Goal: Task Accomplishment & Management: Complete application form

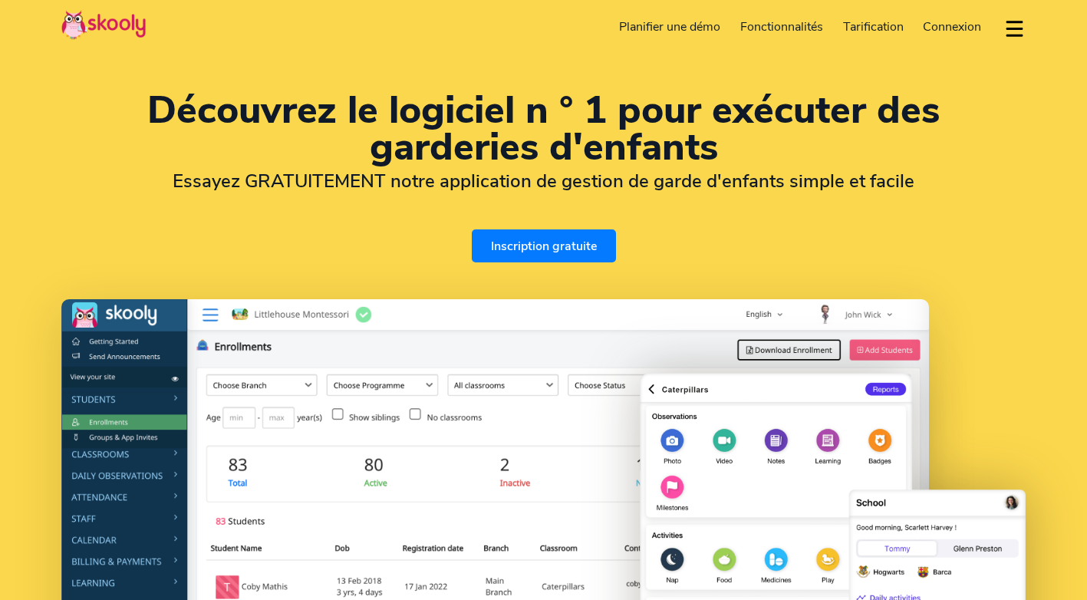
select select "fr"
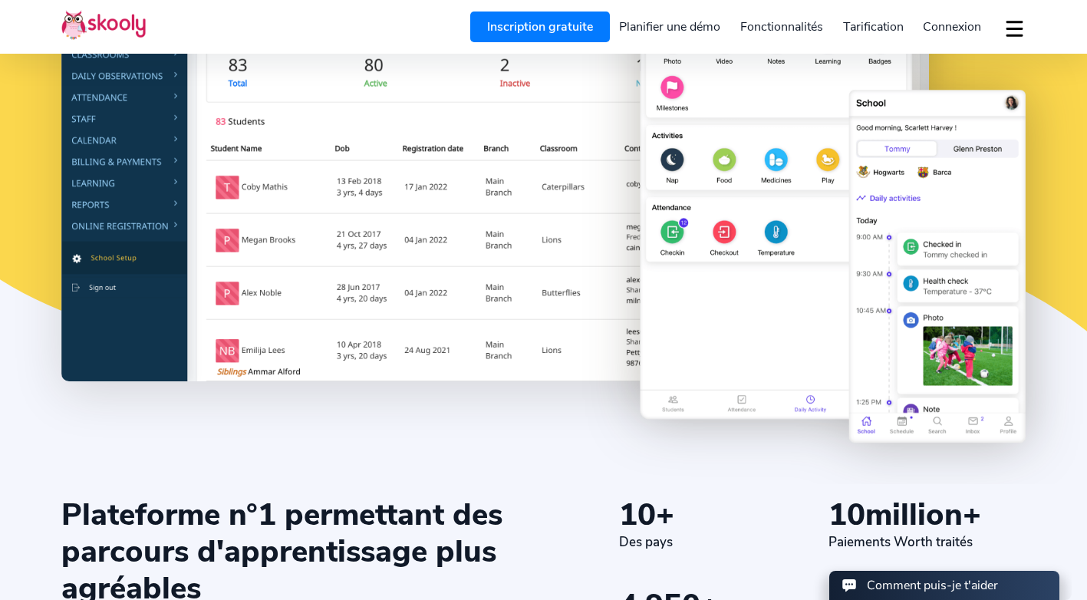
scroll to position [537, 0]
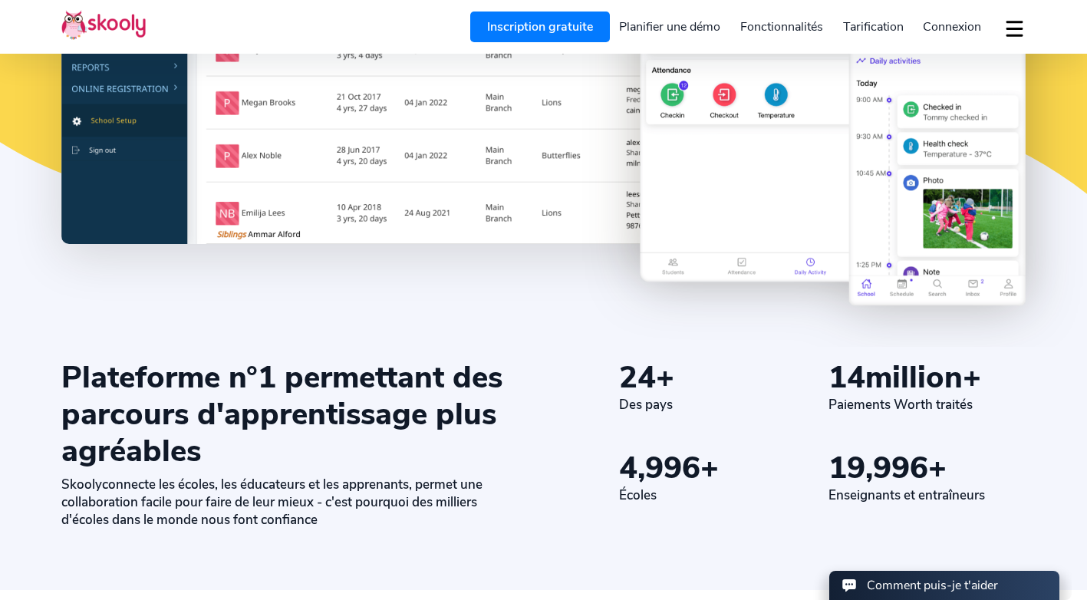
select select "216"
select select "Tunisia"
select select "Africa/Tunis"
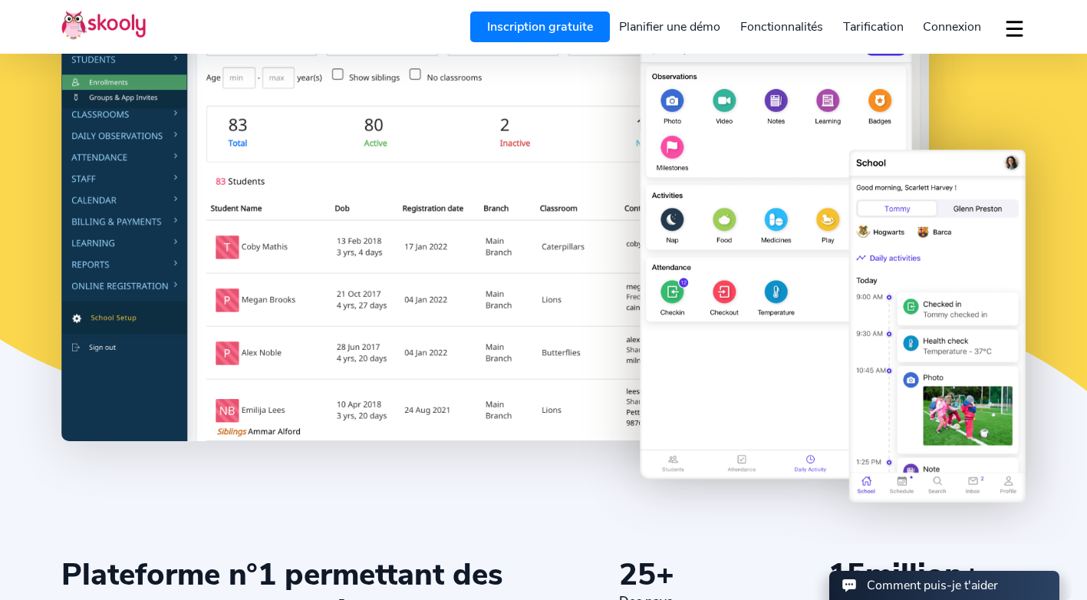
scroll to position [0, 0]
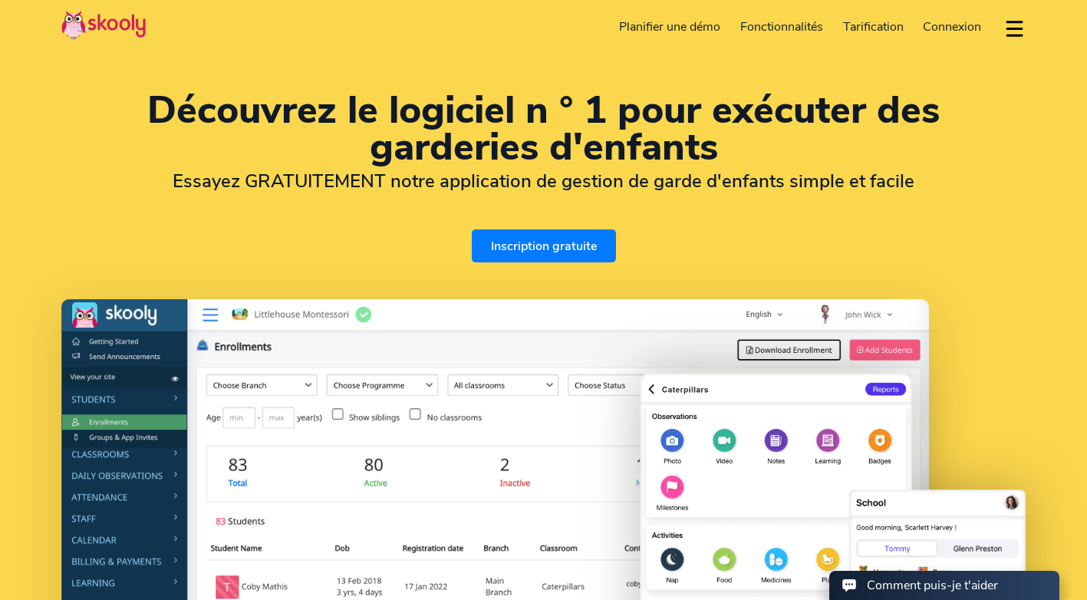
click at [951, 18] on span "Connexion" at bounding box center [952, 26] width 58 height 17
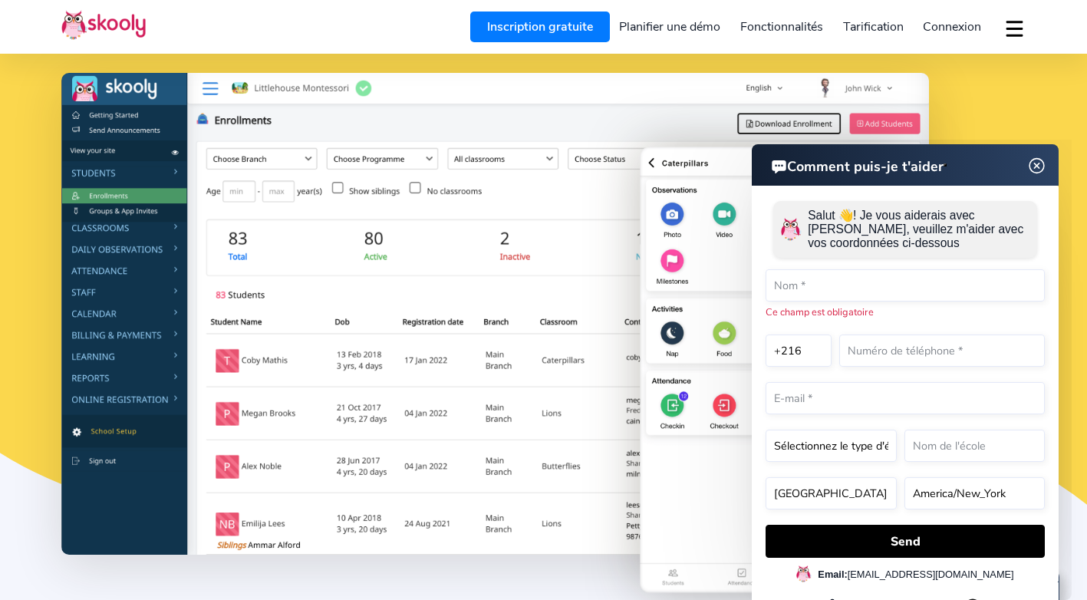
scroll to position [230, 0]
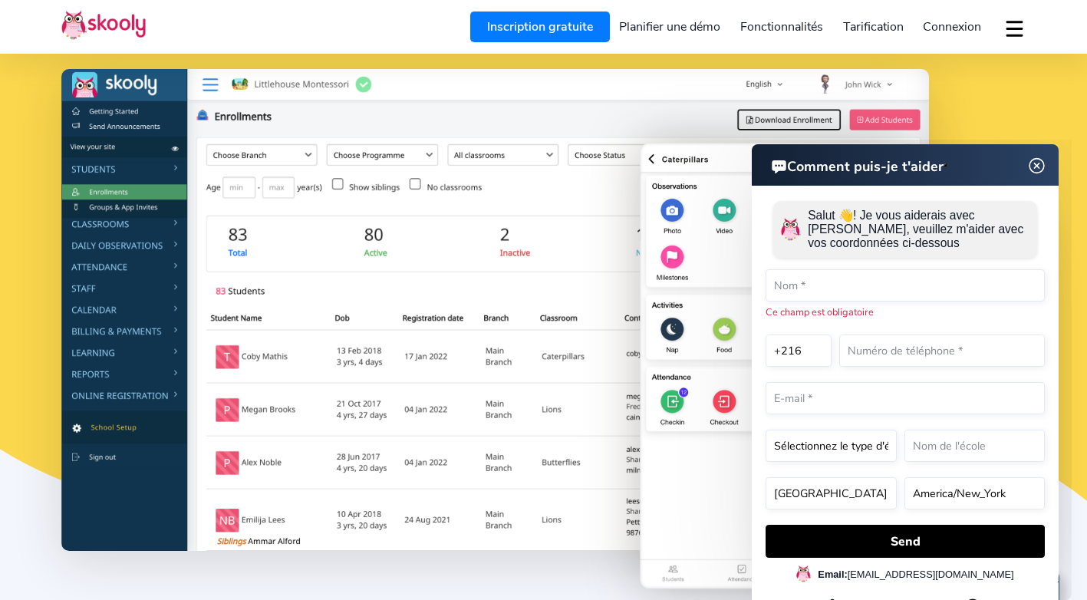
click at [958, 25] on span "Connexion" at bounding box center [952, 26] width 58 height 17
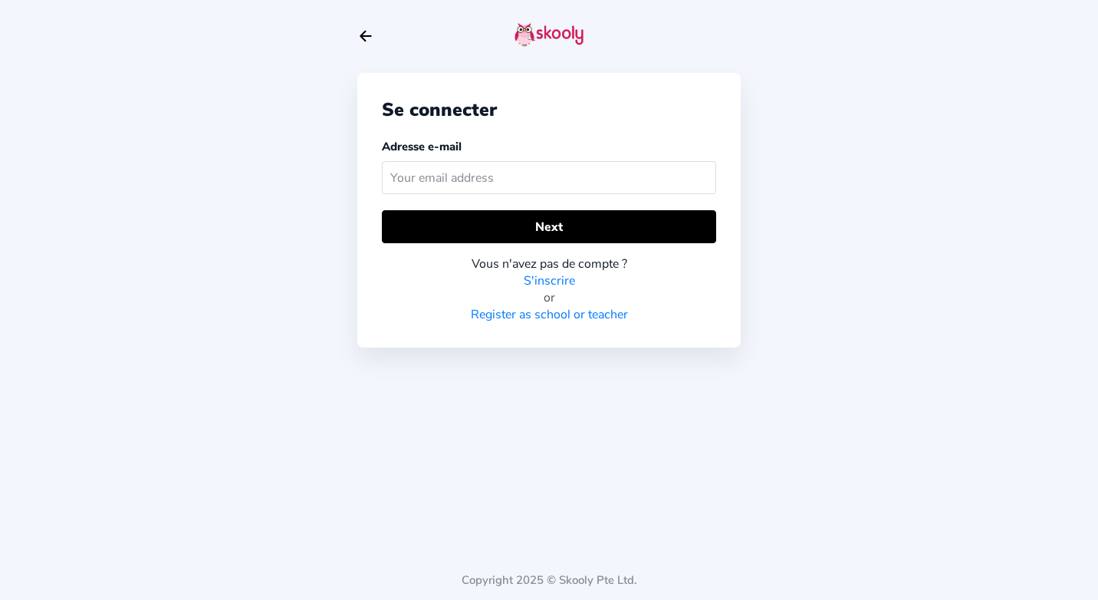
click at [558, 275] on link "S'inscrire" at bounding box center [549, 280] width 51 height 17
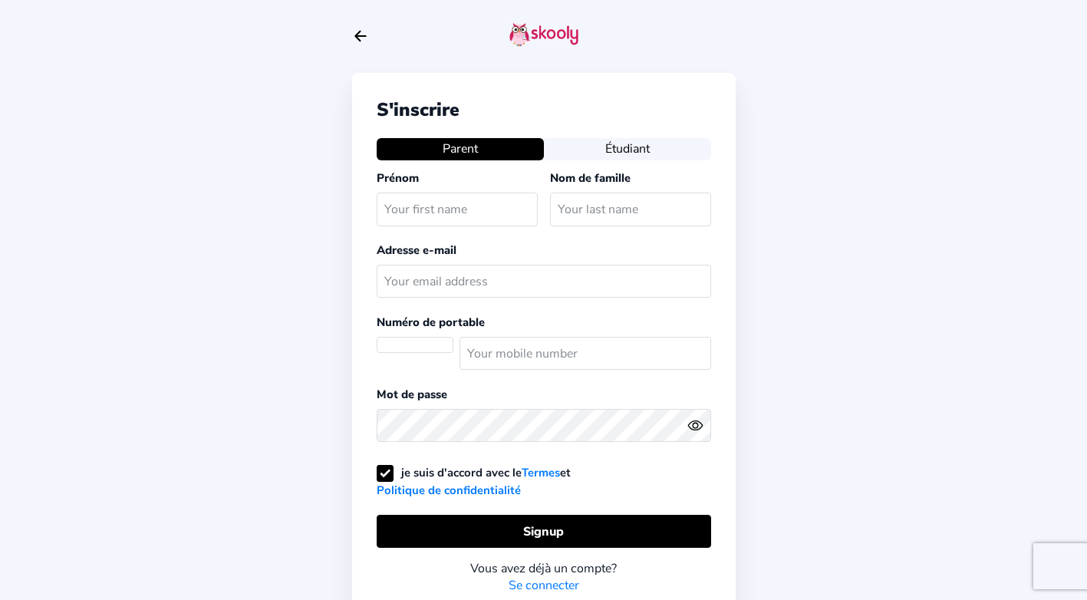
select select "TN"
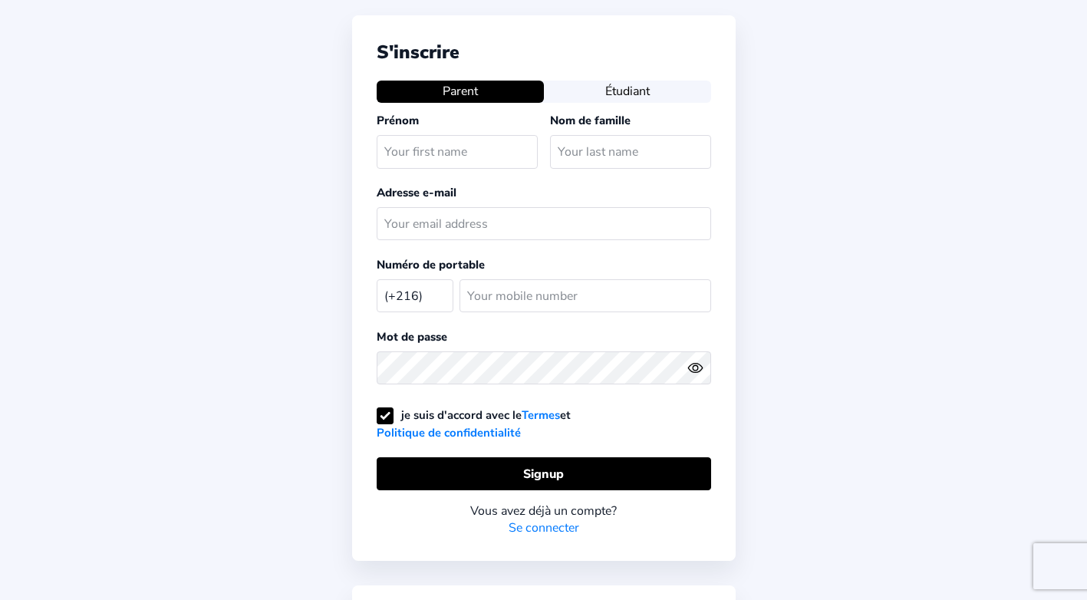
scroll to position [153, 0]
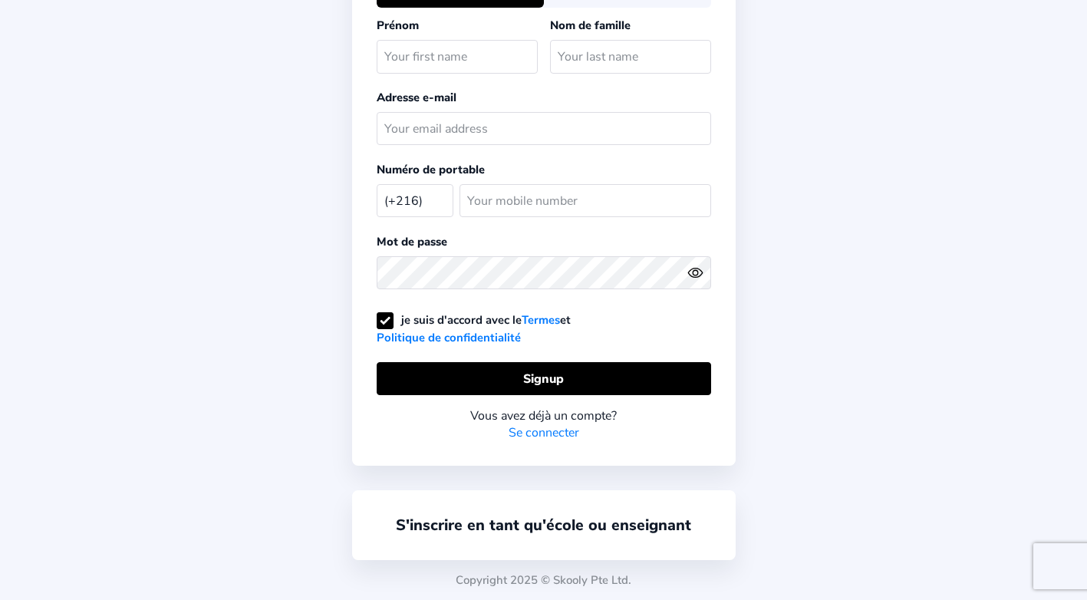
click at [452, 55] on input "text" at bounding box center [457, 56] width 161 height 33
type input "Wajdi"
type input "Sghaier"
type input "[EMAIL_ADDRESS][DOMAIN_NAME]"
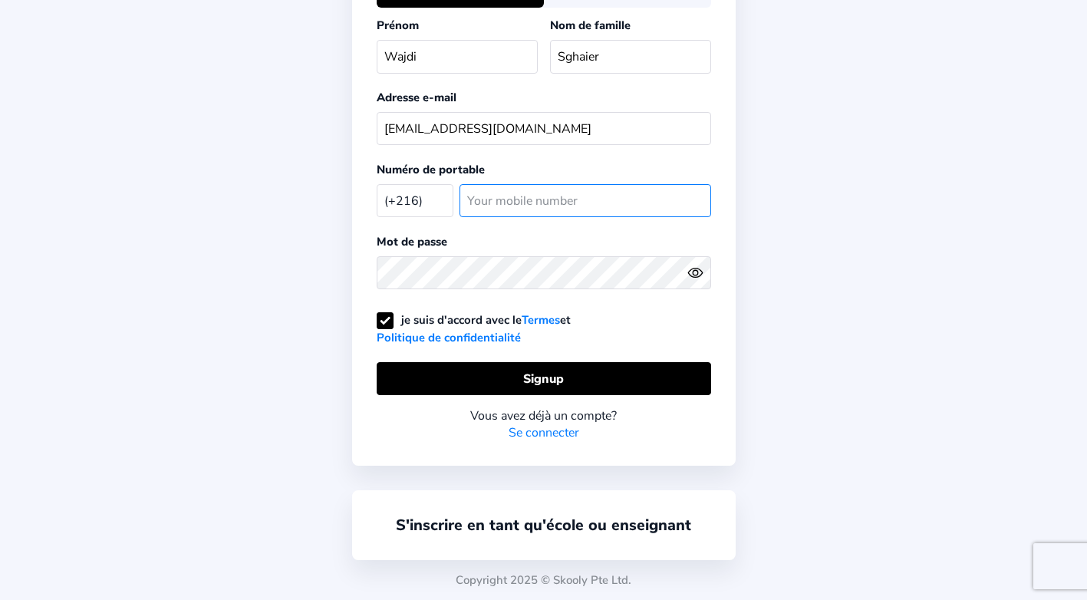
type input "54101831"
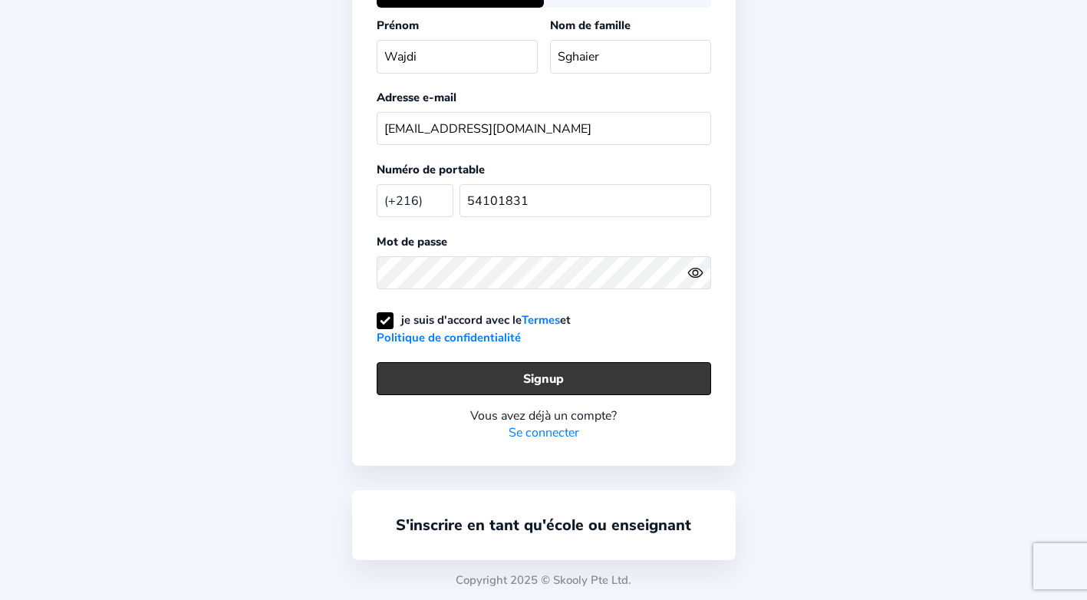
click at [533, 377] on button "Signup" at bounding box center [544, 378] width 334 height 33
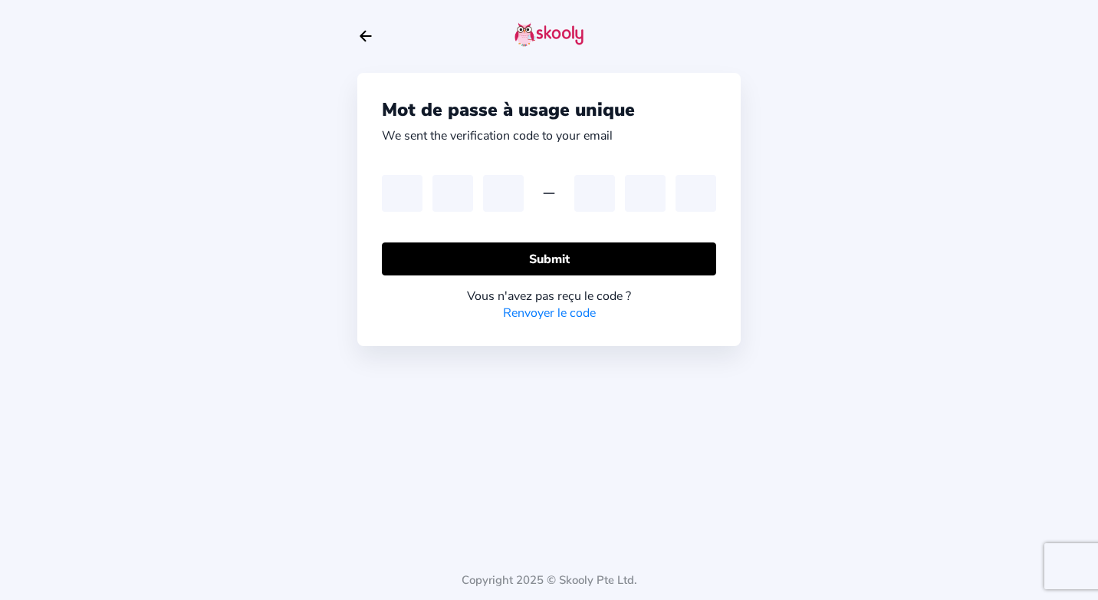
click at [572, 310] on link "Renvoyer le code" at bounding box center [549, 313] width 93 height 17
click at [413, 190] on input "text" at bounding box center [402, 193] width 41 height 37
paste input "2"
type input "2"
type input "3"
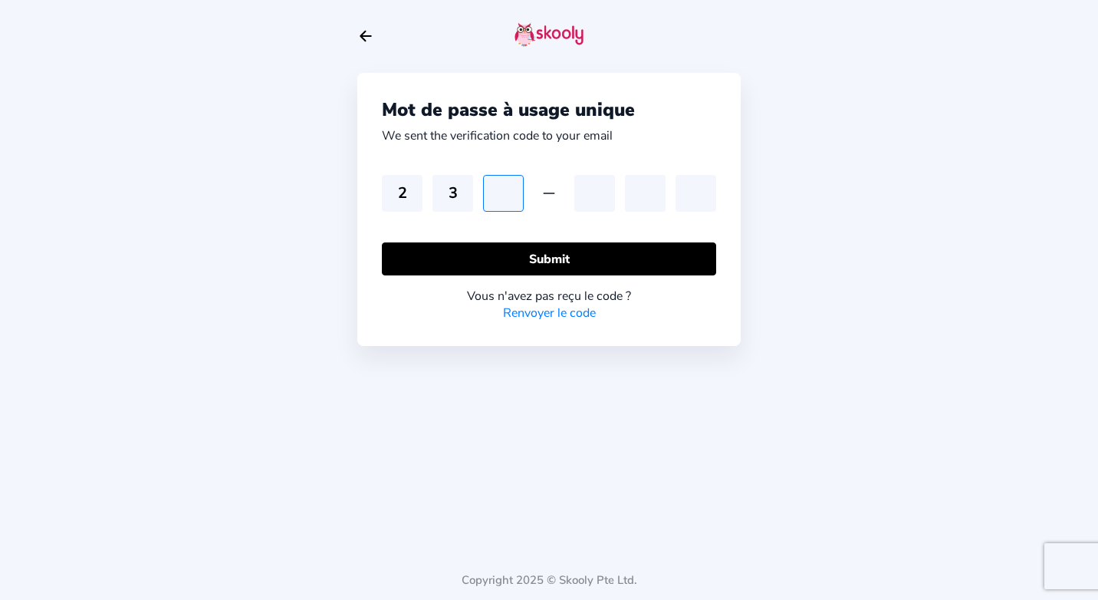
type input "3"
type input "1"
type input "5"
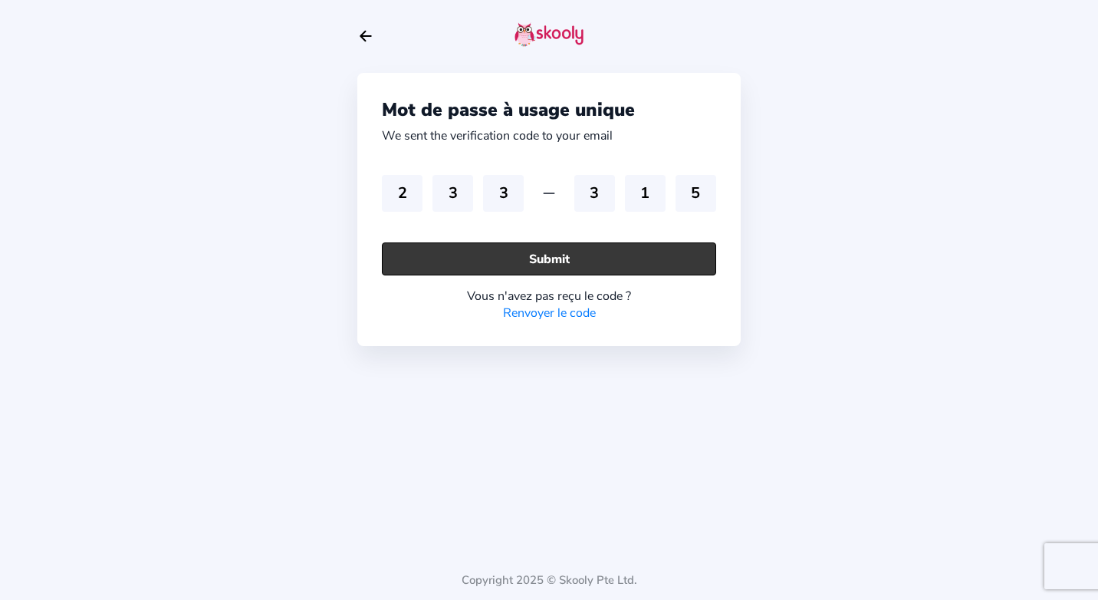
click at [505, 249] on button "Submit" at bounding box center [549, 258] width 334 height 33
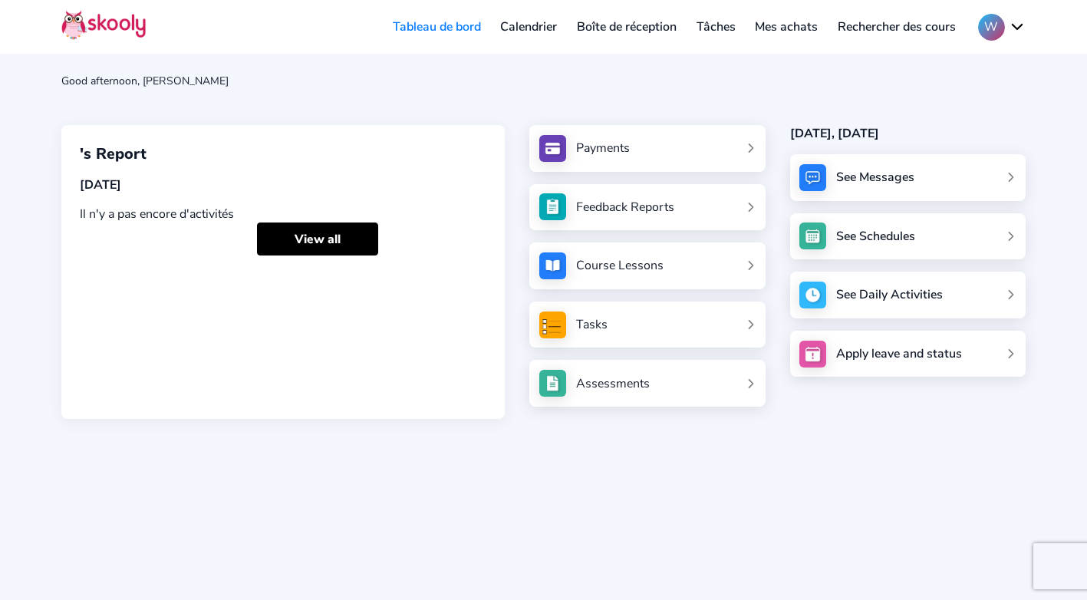
click at [647, 25] on link "Boîte de réception" at bounding box center [627, 27] width 120 height 25
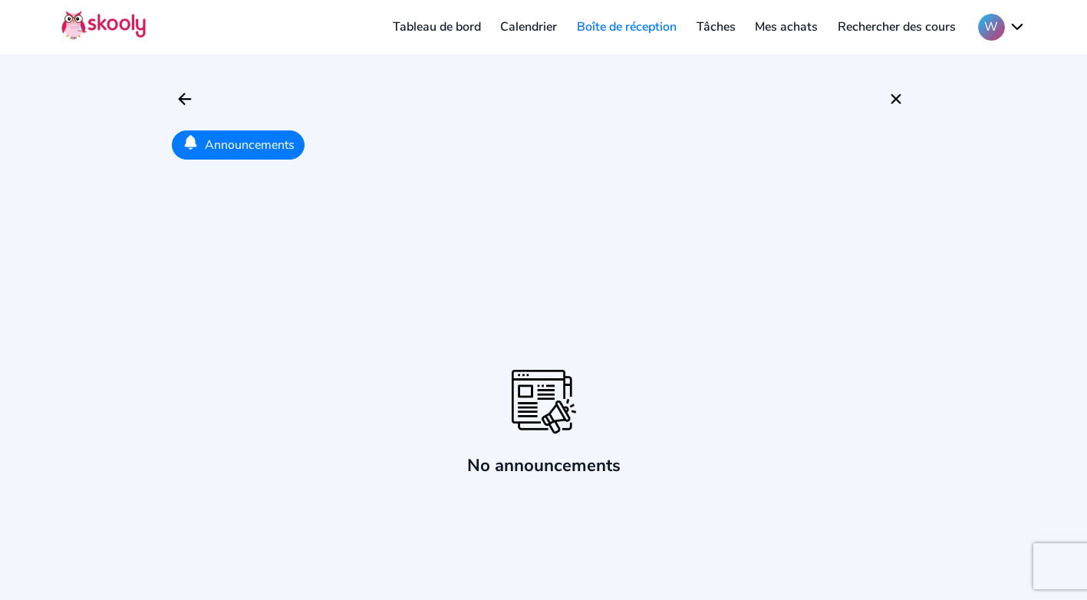
click at [430, 25] on link "Tableau de bord" at bounding box center [437, 27] width 108 height 25
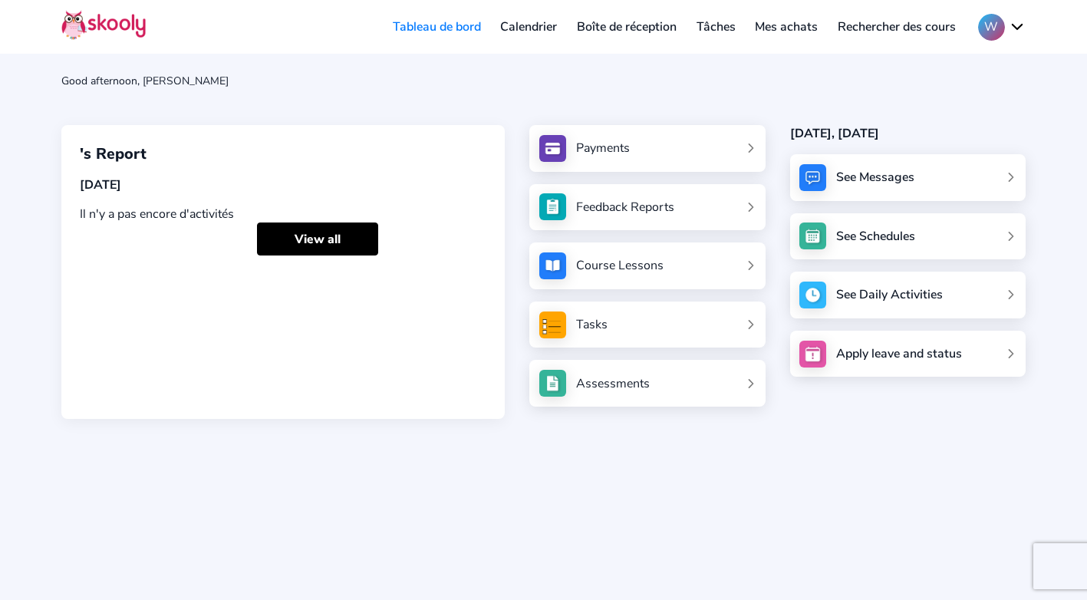
click at [715, 23] on link "Tâches" at bounding box center [716, 27] width 59 height 25
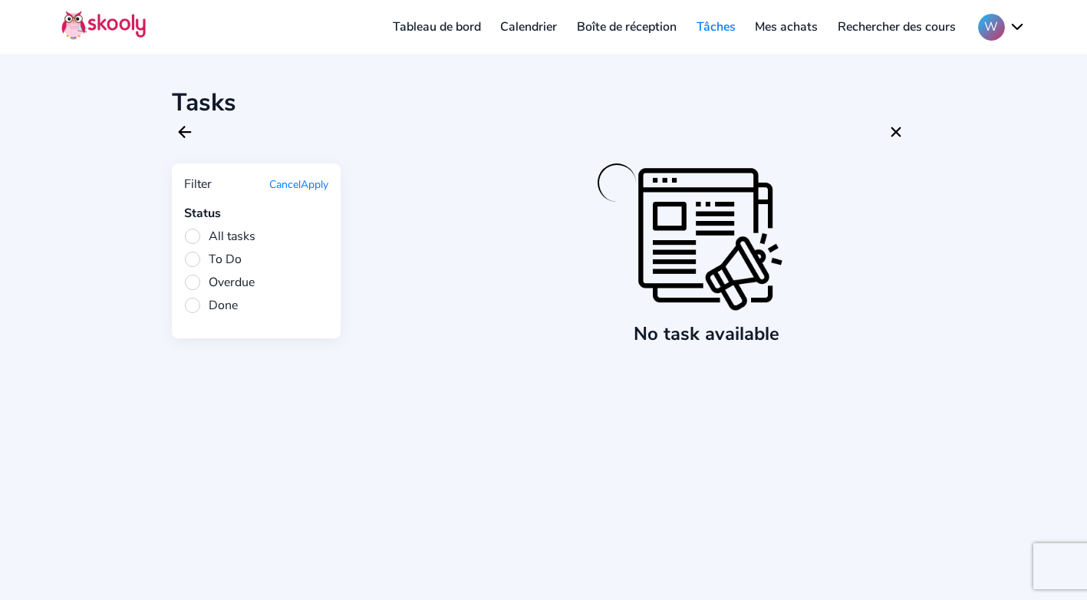
click at [1024, 25] on button "W" at bounding box center [1002, 27] width 48 height 27
click at [967, 62] on link "Mon compte" at bounding box center [943, 66] width 165 height 31
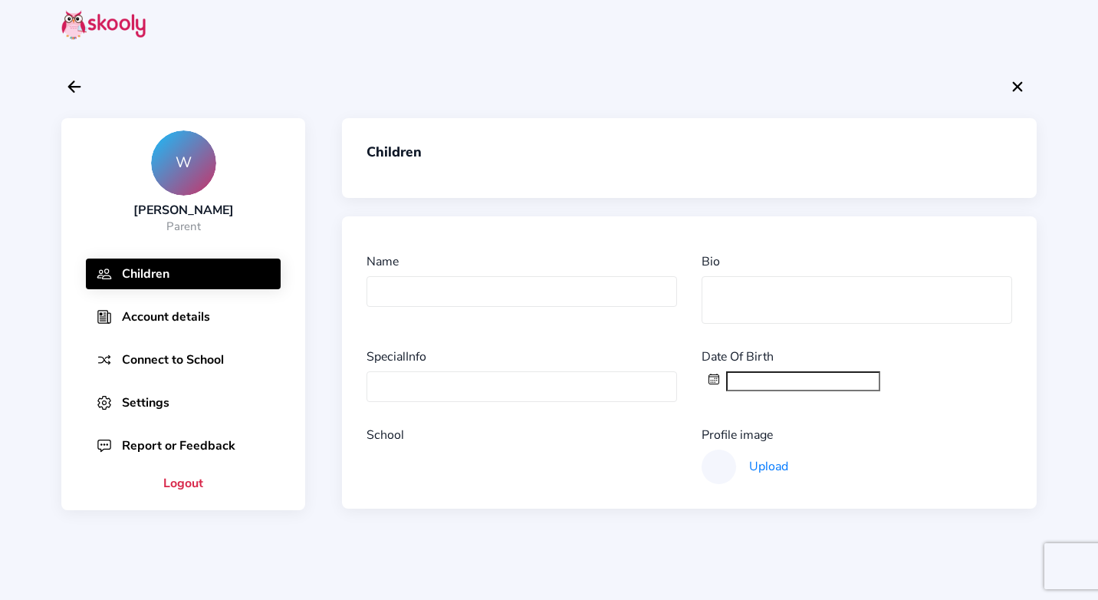
click at [174, 359] on button "Connect to School" at bounding box center [183, 359] width 195 height 31
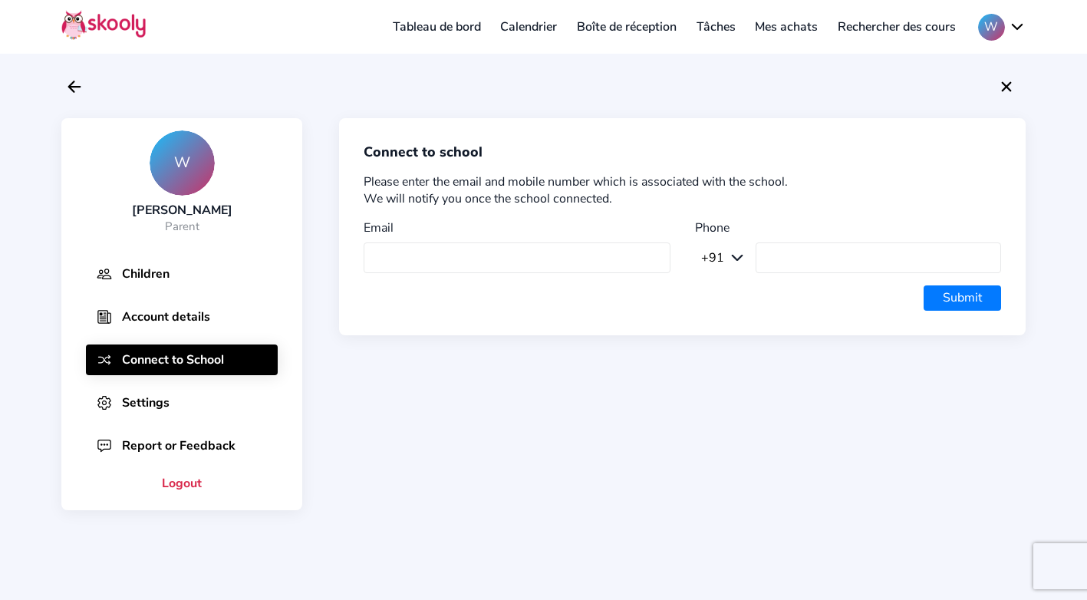
click at [147, 401] on button "Settings" at bounding box center [182, 402] width 192 height 31
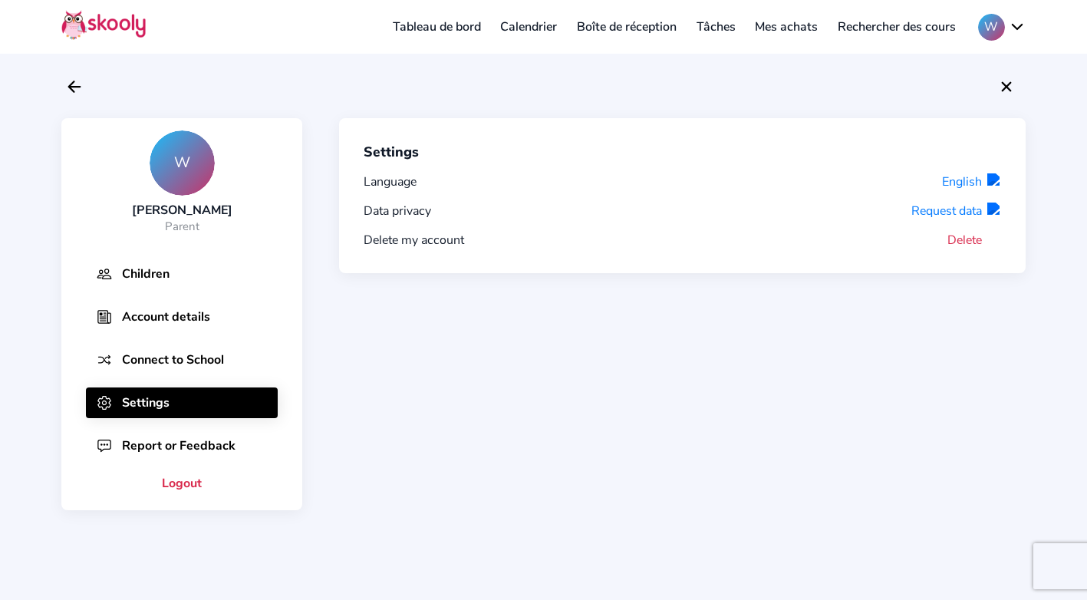
click at [986, 180] on div at bounding box center [993, 181] width 15 height 17
click at [976, 180] on button "English" at bounding box center [971, 181] width 59 height 17
click at [707, 25] on link "Tâches" at bounding box center [716, 27] width 59 height 25
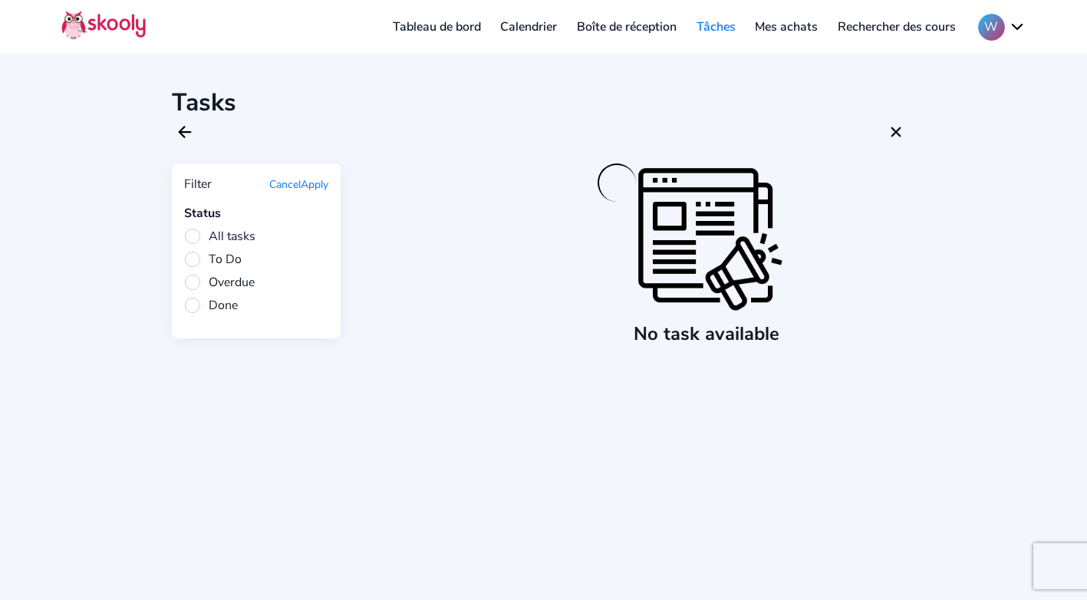
click at [456, 25] on link "Tableau de bord" at bounding box center [437, 27] width 108 height 25
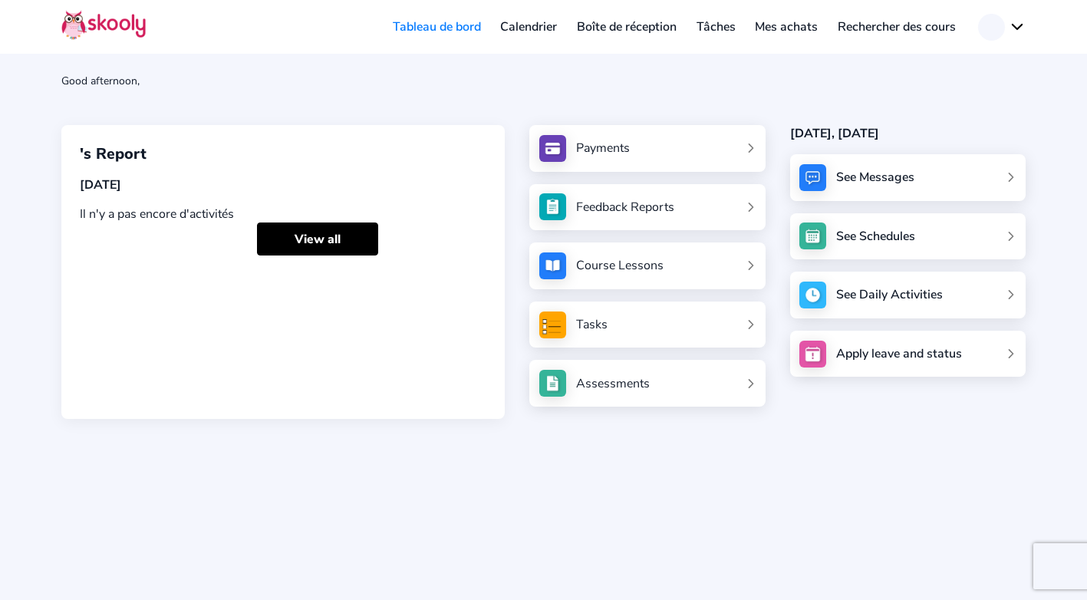
click at [589, 144] on div "Payments" at bounding box center [603, 148] width 54 height 17
click at [339, 463] on div "Good afternoon, Wajdi Sghaier 's Report Today Il n'y a pas encore d'activités V…" at bounding box center [543, 300] width 1087 height 600
click at [531, 28] on link "Calendrier" at bounding box center [529, 27] width 77 height 25
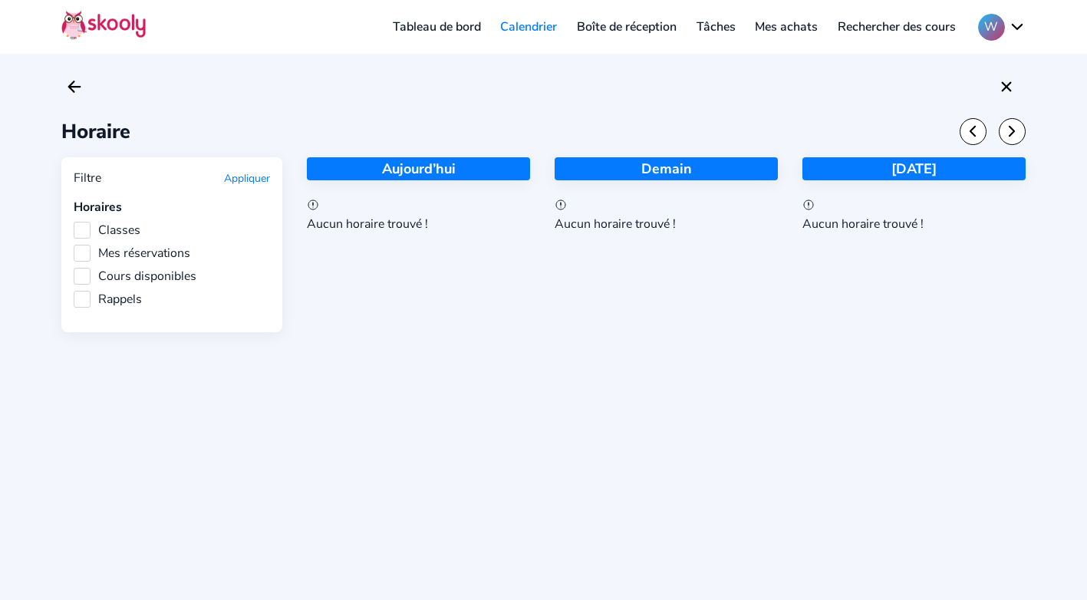
click at [1019, 24] on button "W" at bounding box center [1002, 27] width 48 height 27
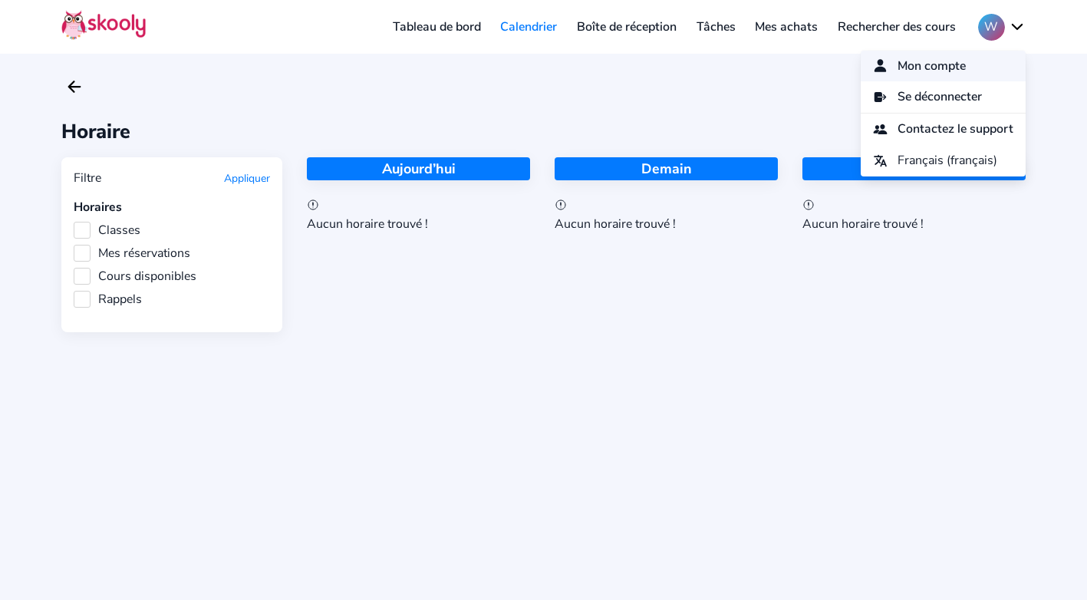
click at [965, 61] on link "Mon compte" at bounding box center [943, 66] width 165 height 31
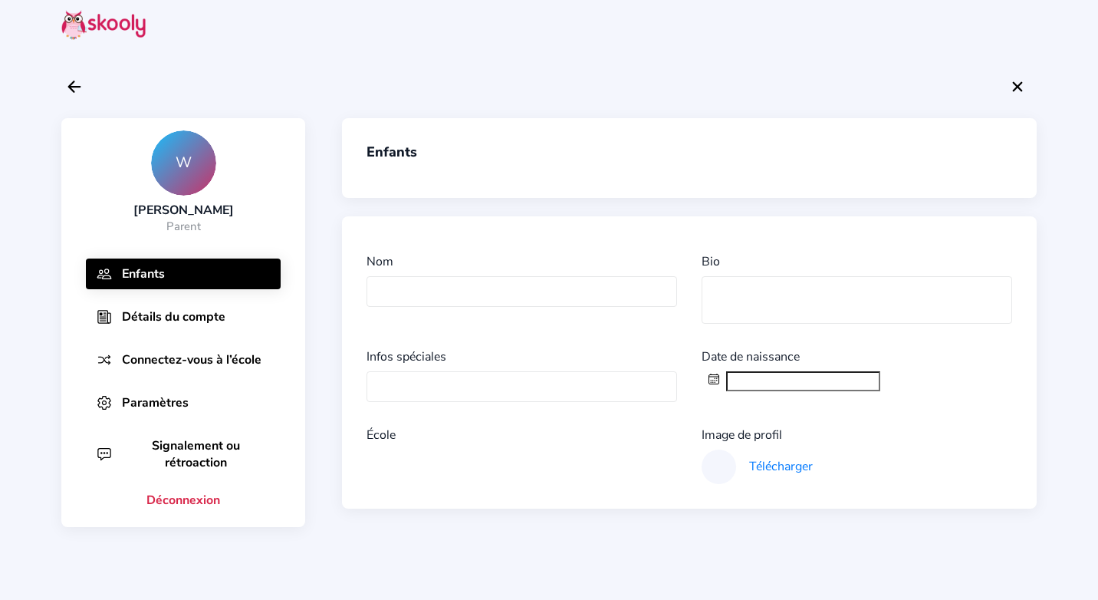
click at [184, 322] on font "Détails du compte" at bounding box center [174, 316] width 104 height 17
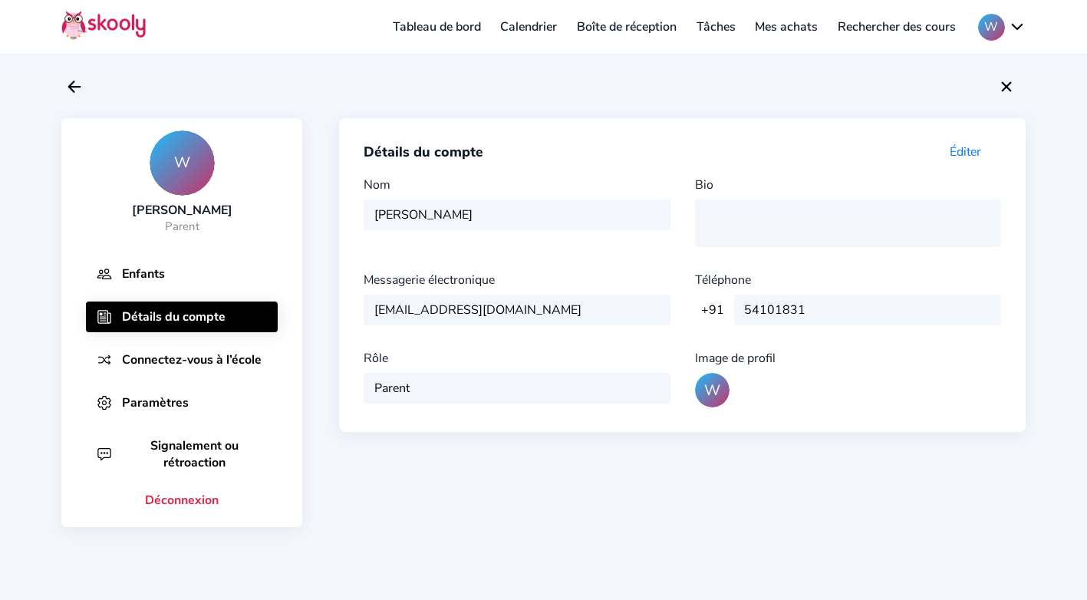
click at [429, 387] on div "Rôle Parent" at bounding box center [523, 379] width 318 height 58
click at [403, 387] on div "Rôle Parent" at bounding box center [523, 379] width 318 height 58
click at [209, 360] on font "Connectez-vous à l’école" at bounding box center [192, 359] width 140 height 17
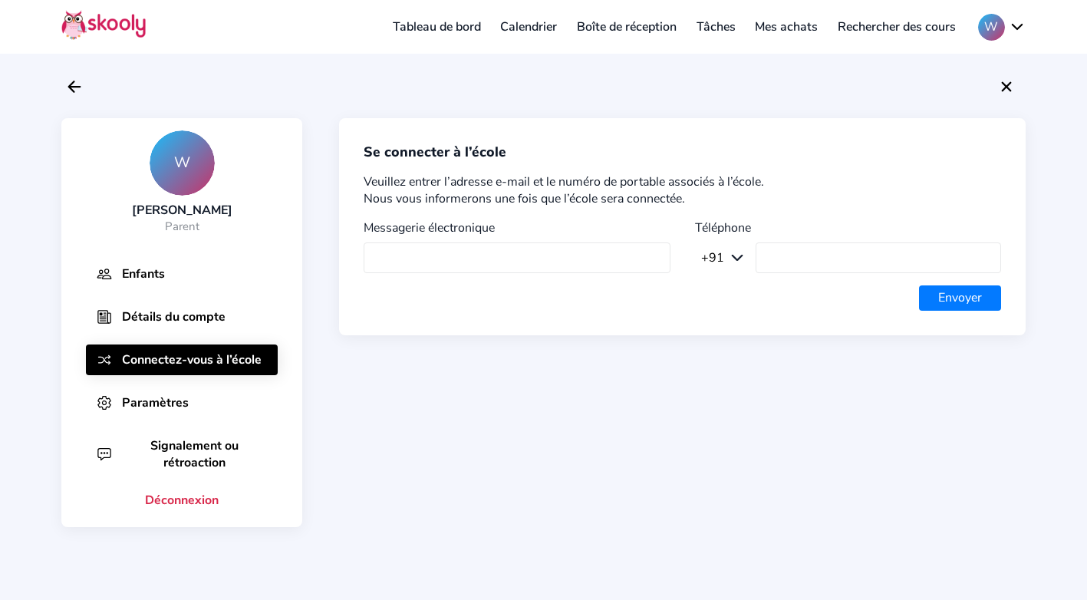
click at [157, 400] on font "Paramètres" at bounding box center [155, 402] width 67 height 17
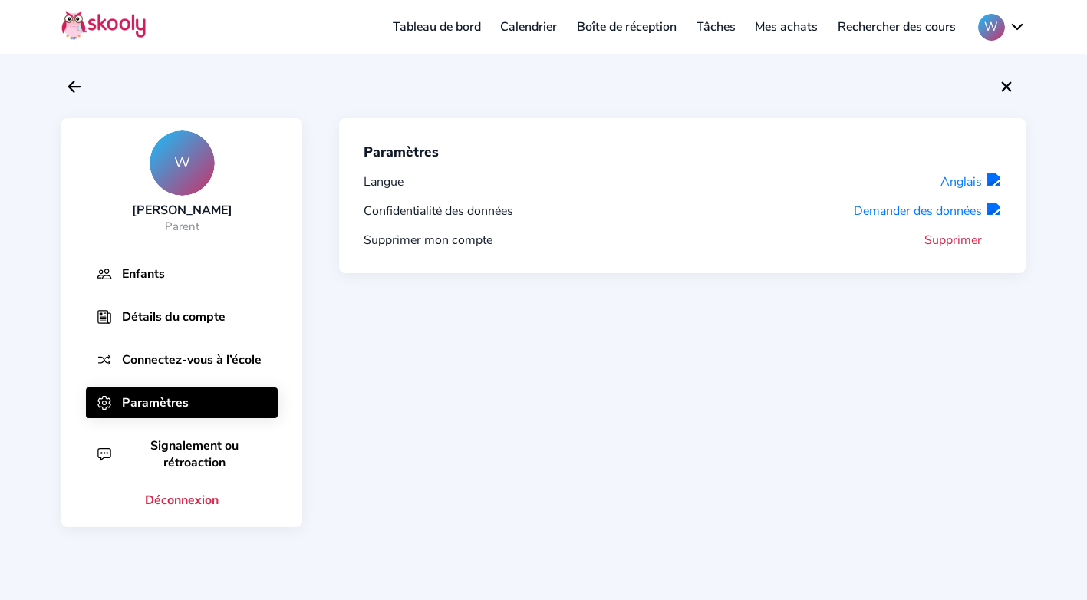
click at [963, 182] on font "Anglais" at bounding box center [960, 181] width 41 height 17
